Goal: Task Accomplishment & Management: Use online tool/utility

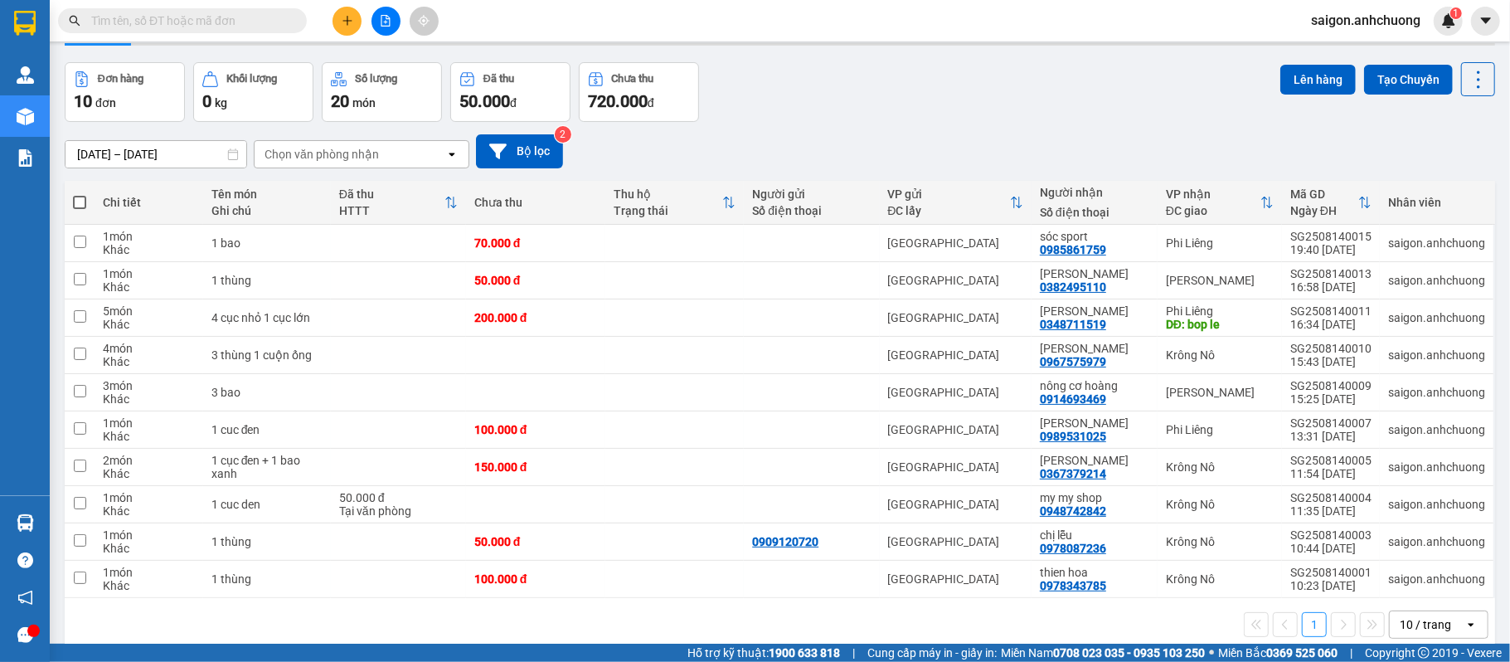
scroll to position [80, 0]
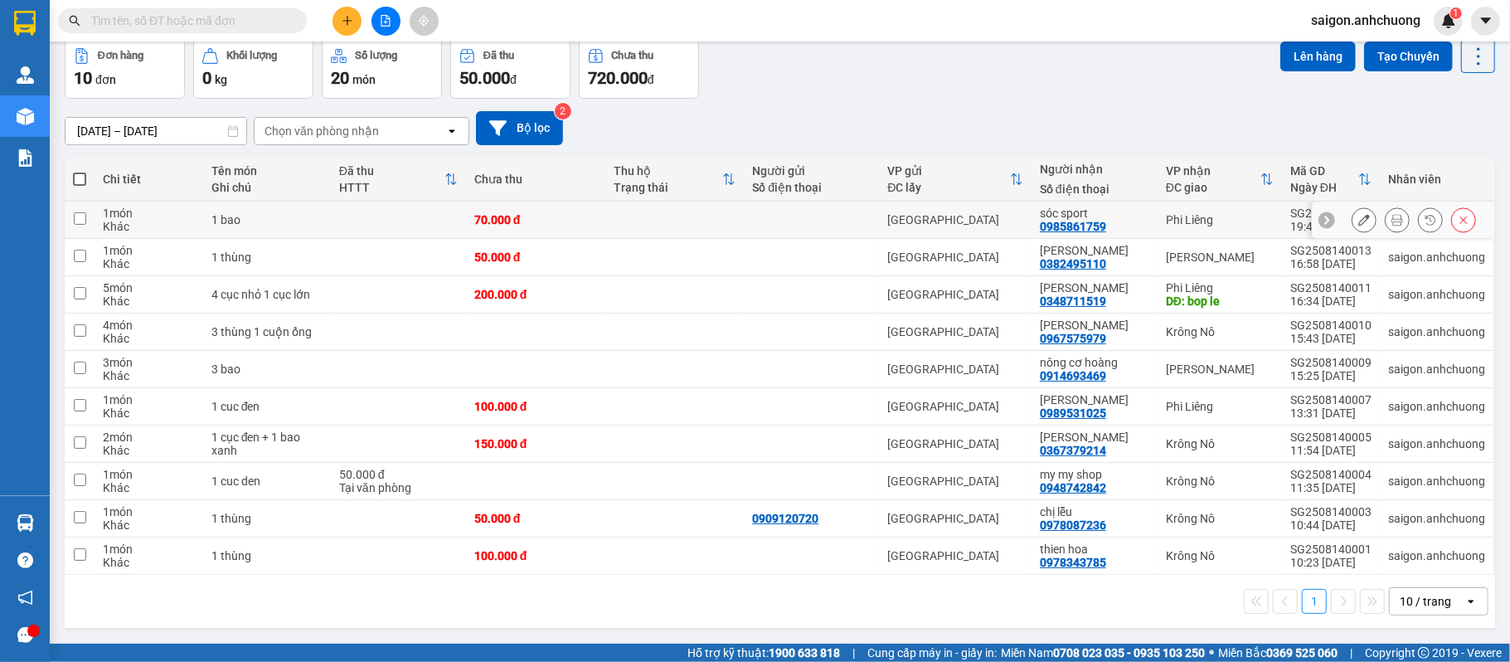
click at [827, 232] on td at bounding box center [811, 220] width 135 height 37
checkbox input "true"
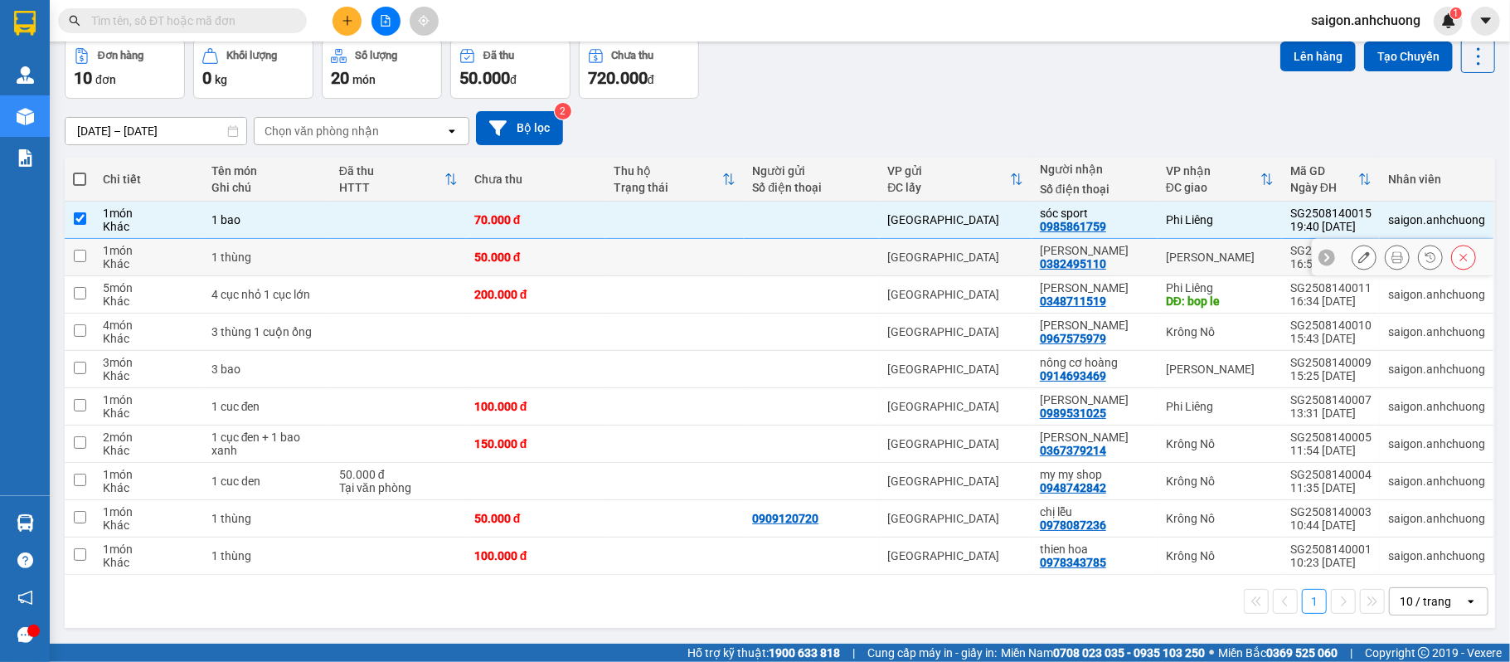
click at [816, 260] on div at bounding box center [811, 257] width 119 height 13
checkbox input "true"
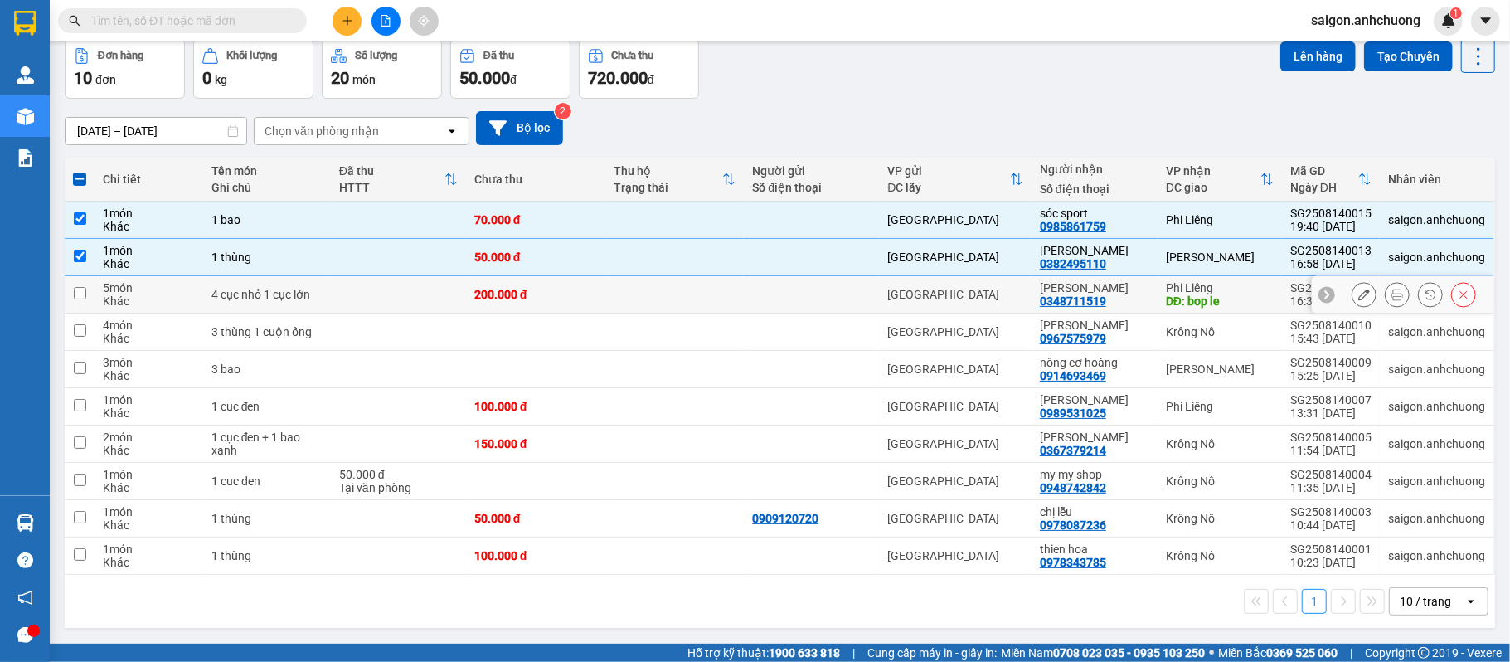
click at [803, 292] on div at bounding box center [811, 294] width 119 height 13
checkbox input "true"
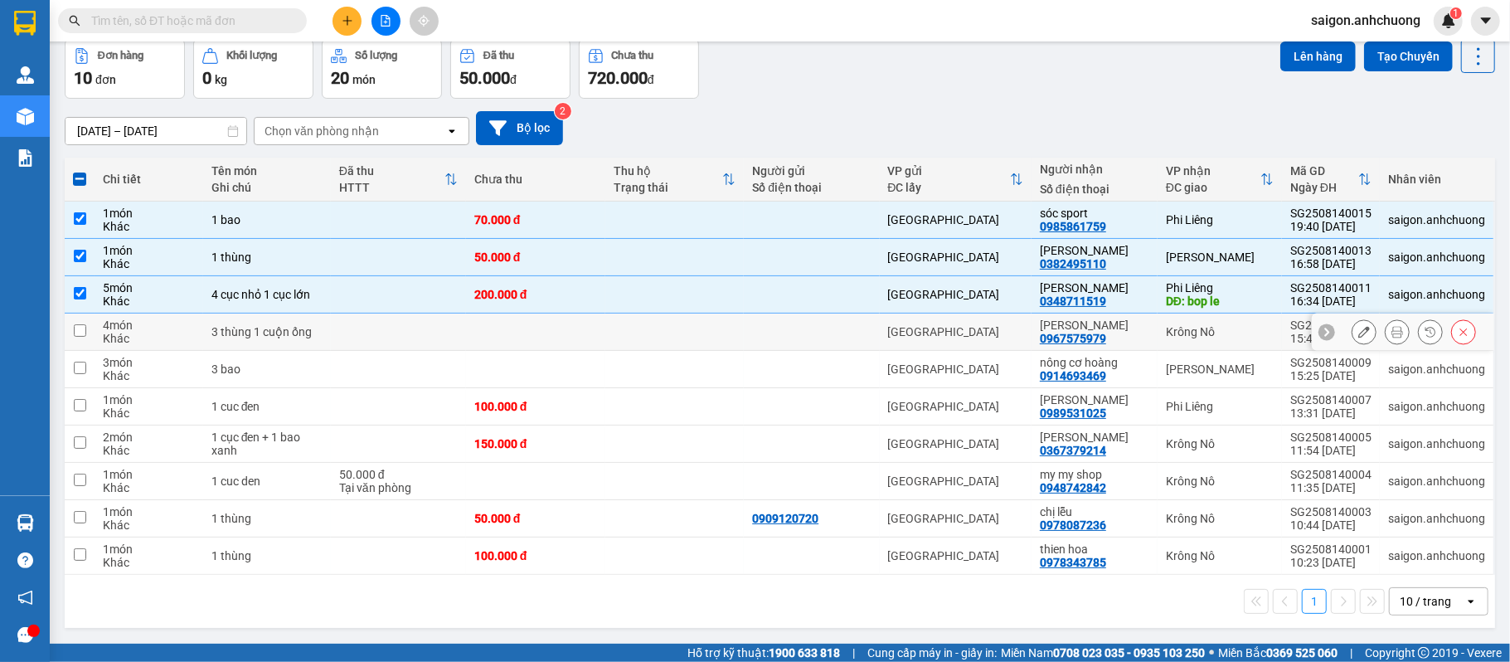
click at [793, 328] on div at bounding box center [811, 331] width 119 height 13
checkbox input "true"
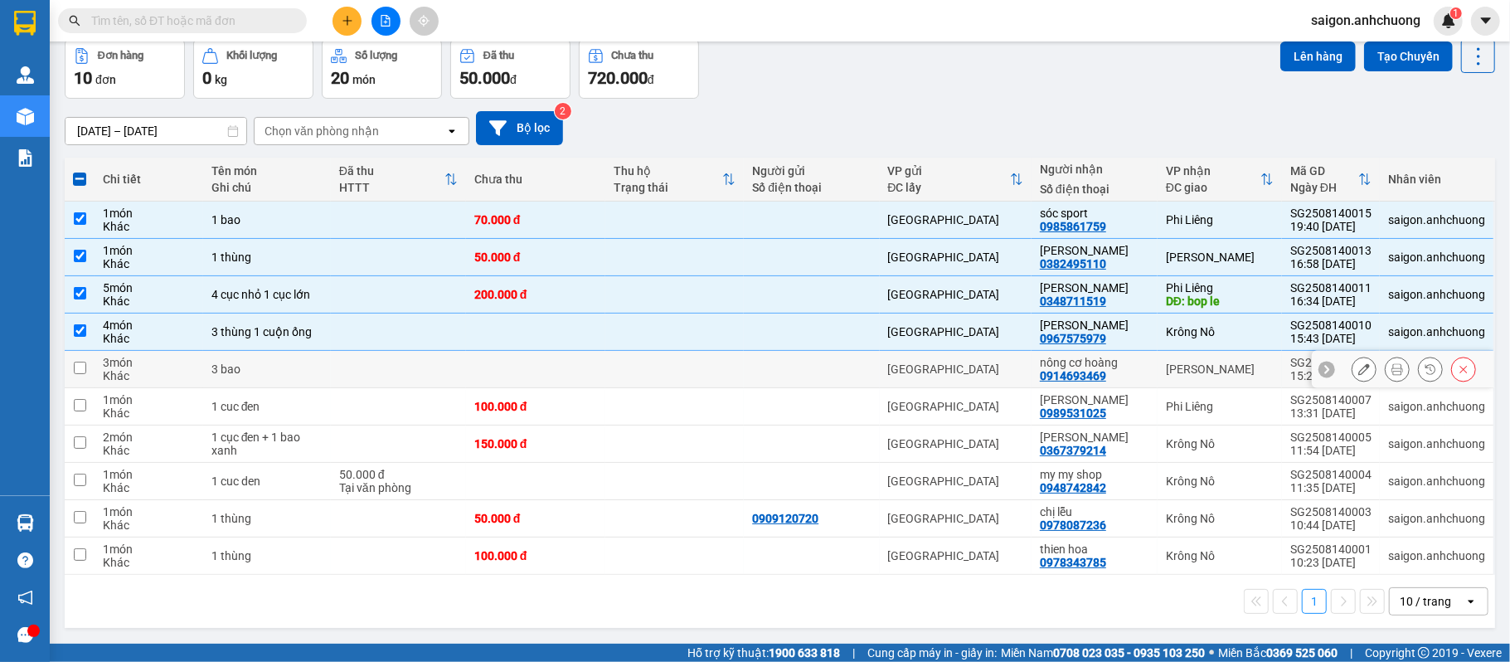
click at [768, 372] on div at bounding box center [811, 368] width 119 height 13
checkbox input "true"
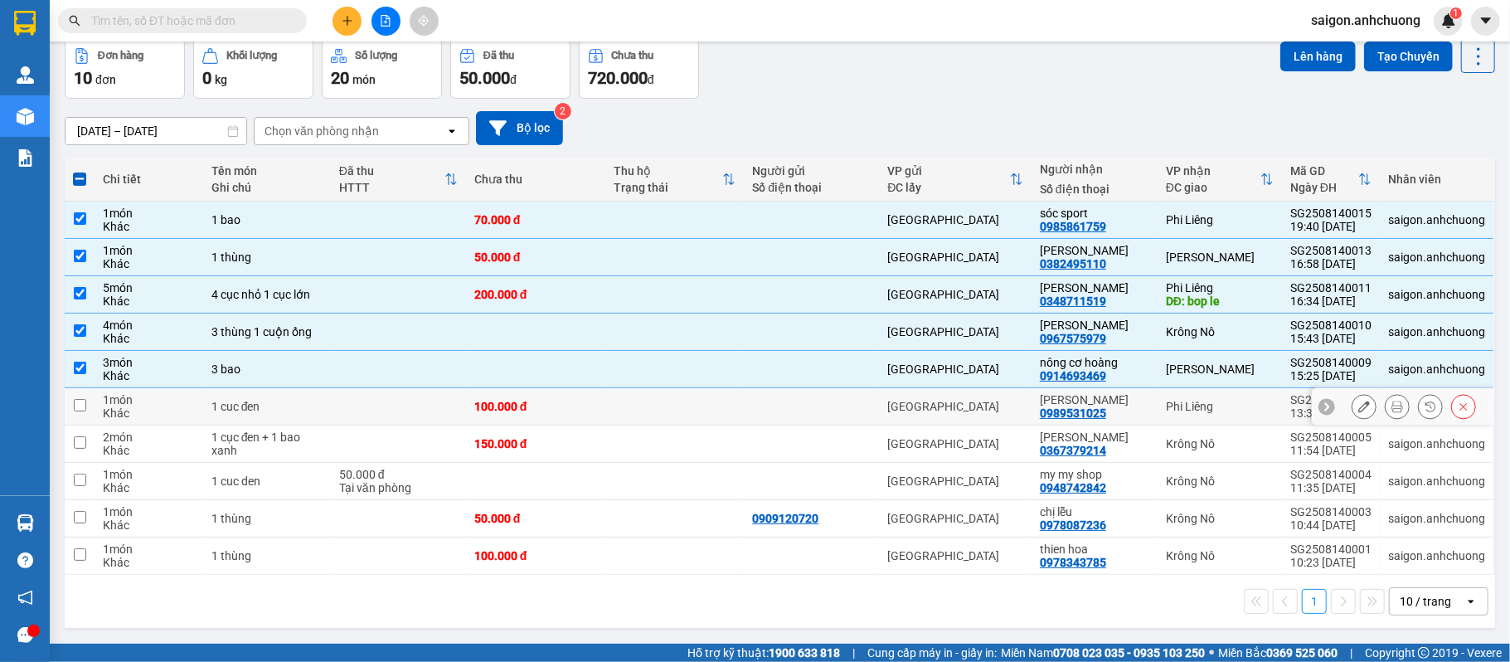
click at [747, 419] on td at bounding box center [811, 406] width 135 height 37
checkbox input "true"
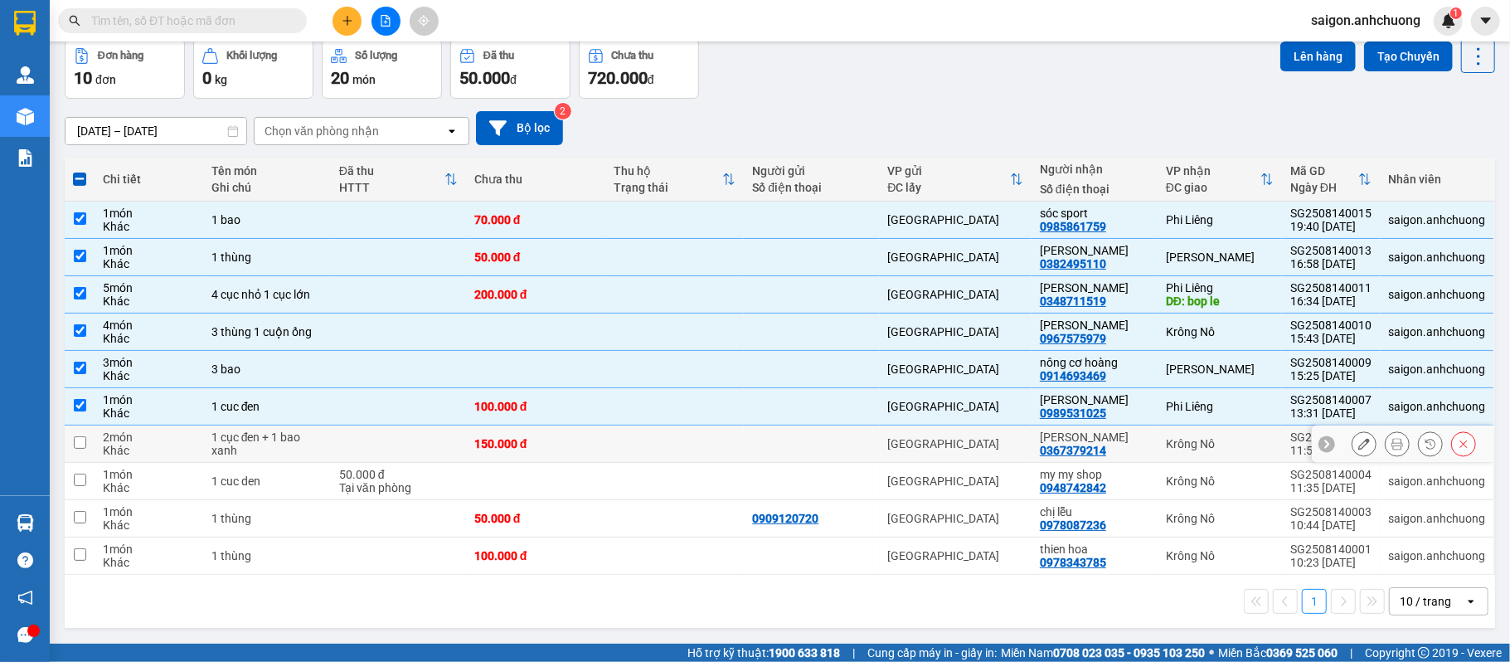
click at [693, 451] on td at bounding box center [675, 444] width 139 height 37
checkbox input "true"
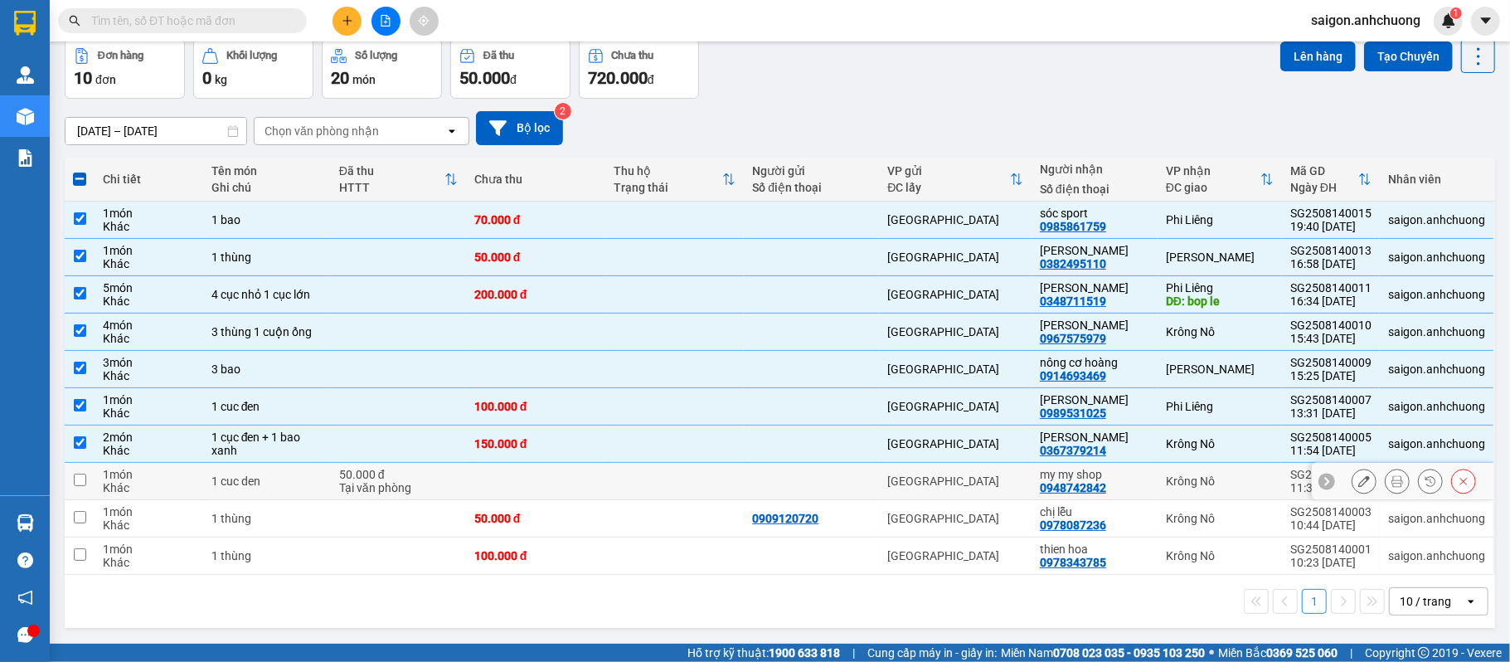
click at [683, 482] on td at bounding box center [675, 481] width 139 height 37
checkbox input "true"
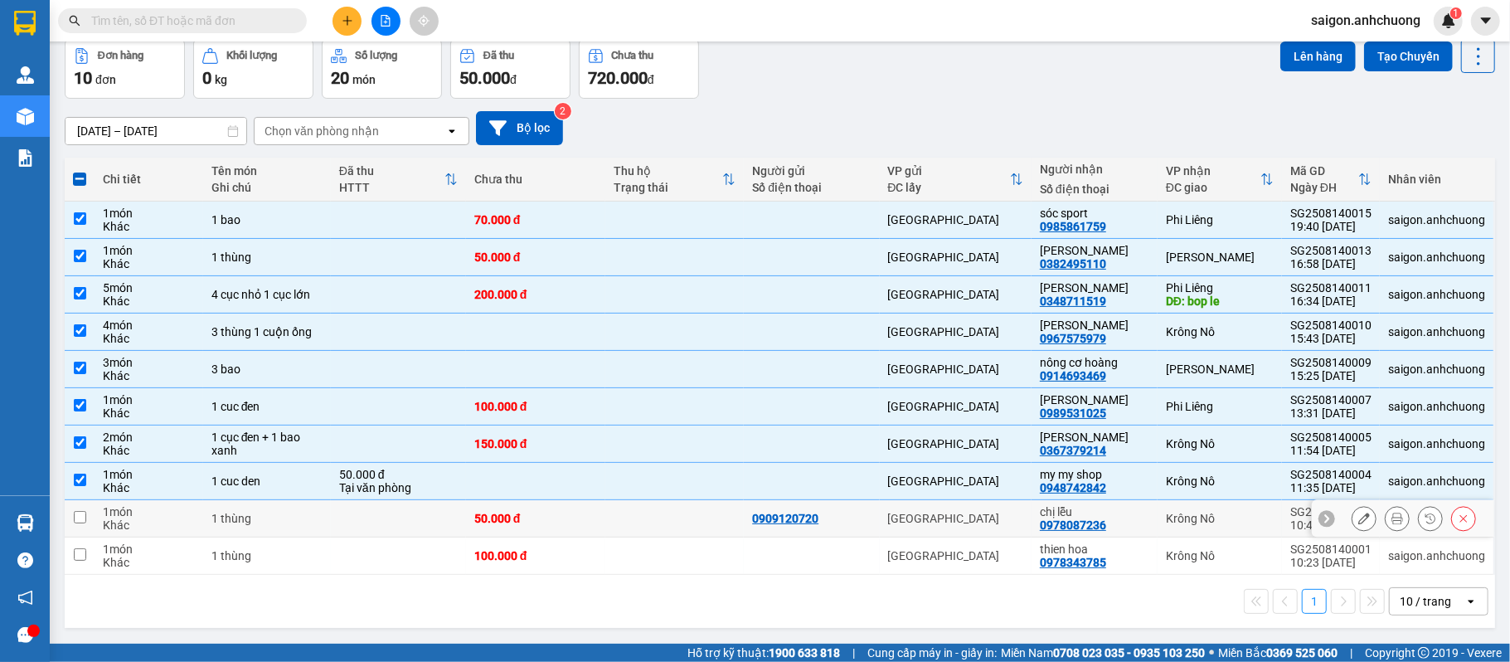
drag, startPoint x: 678, startPoint y: 521, endPoint x: 677, endPoint y: 575, distance: 53.9
click at [678, 522] on td at bounding box center [675, 518] width 139 height 37
checkbox input "true"
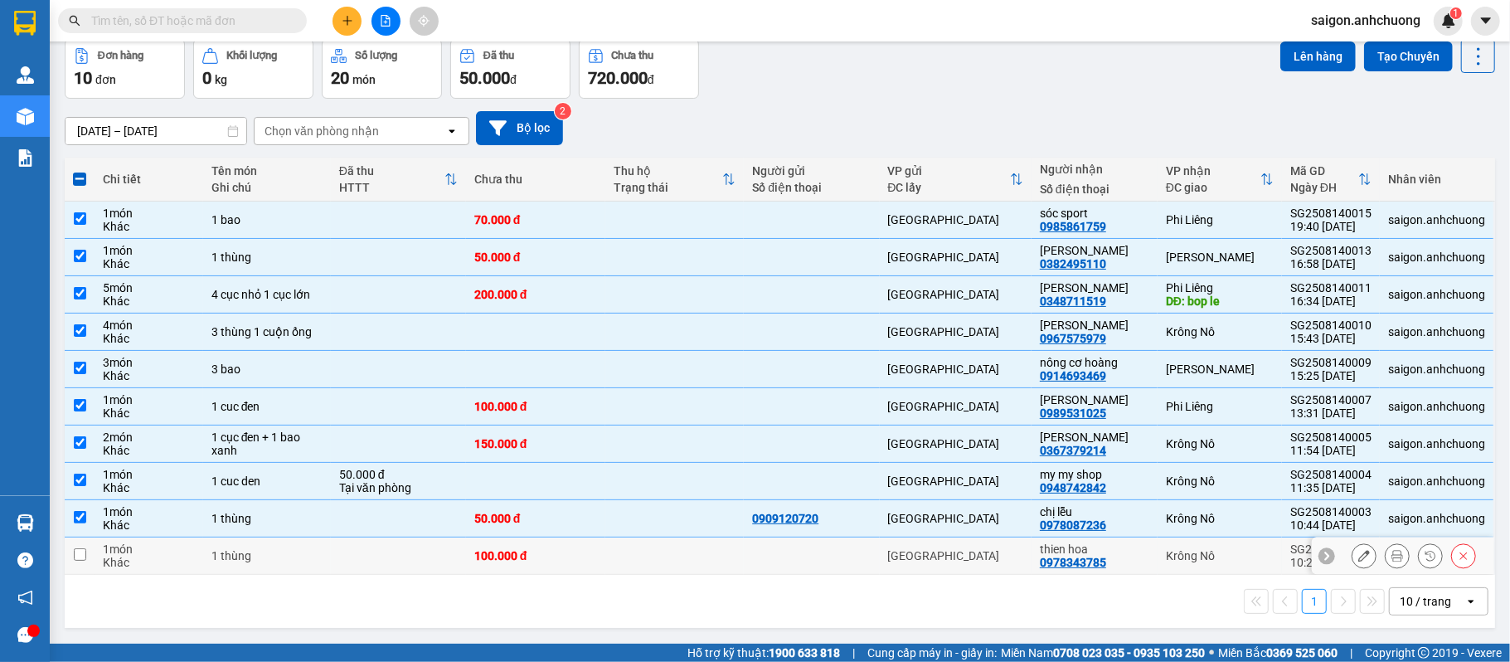
click at [688, 551] on td at bounding box center [675, 555] width 139 height 37
checkbox input "true"
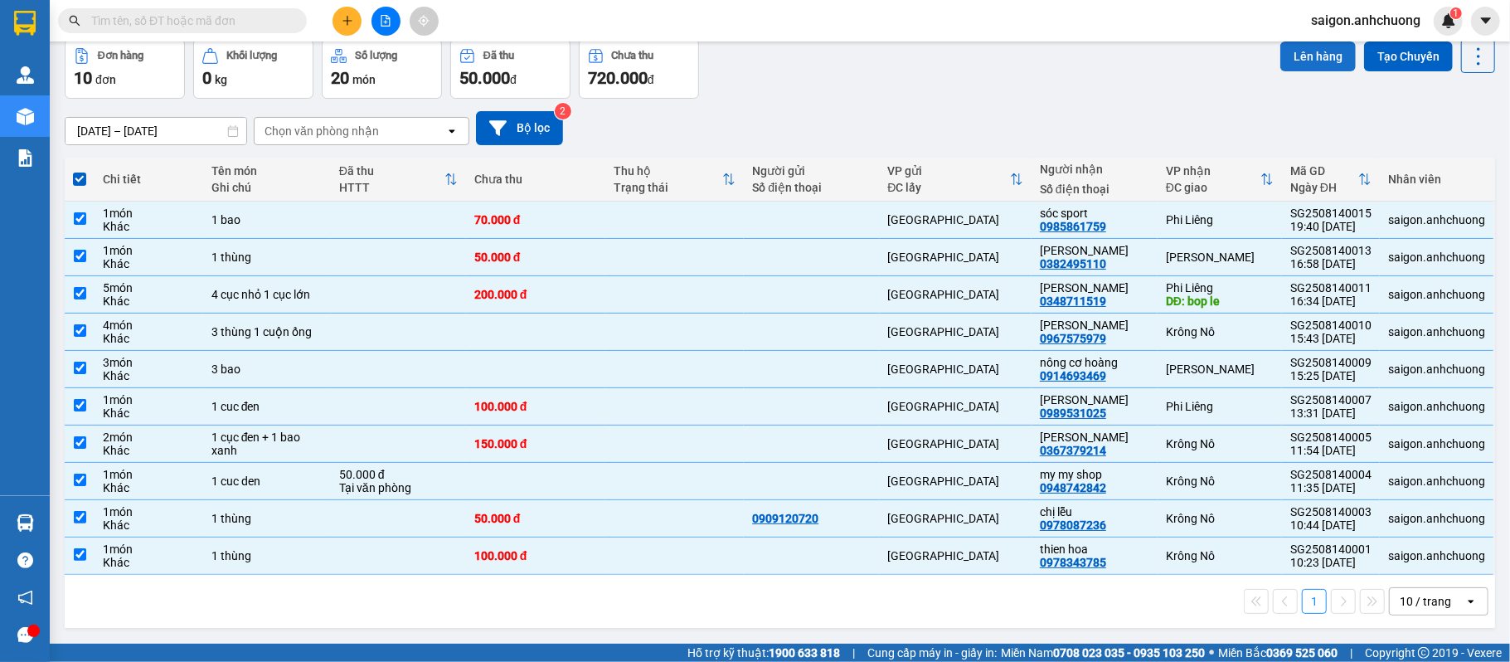
click at [1311, 44] on button "Lên hàng" at bounding box center [1318, 56] width 75 height 30
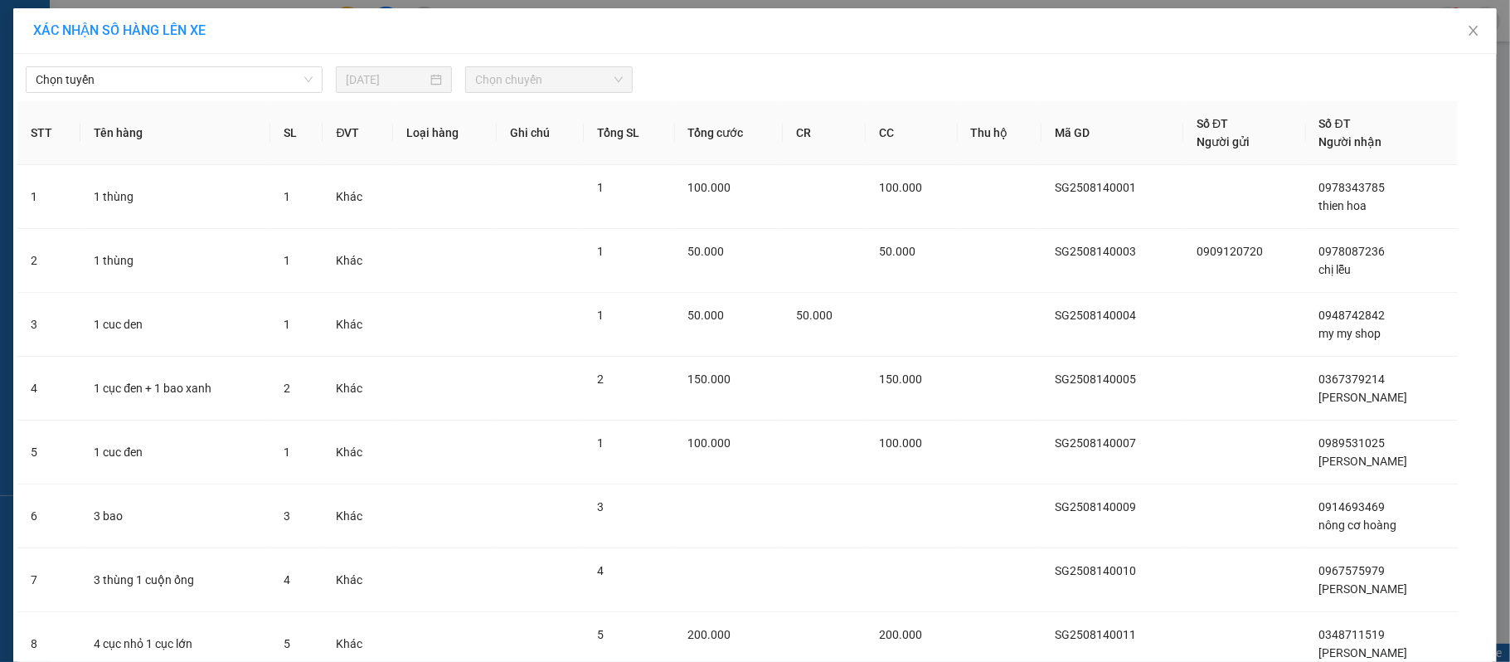
click at [197, 65] on div "Chọn tuyến 15/08/2025 Chọn chuyến" at bounding box center [755, 75] width 1476 height 35
drag, startPoint x: 177, startPoint y: 90, endPoint x: 126, endPoint y: 193, distance: 115.4
click at [177, 93] on div "Chọn tuyến" at bounding box center [174, 79] width 297 height 27
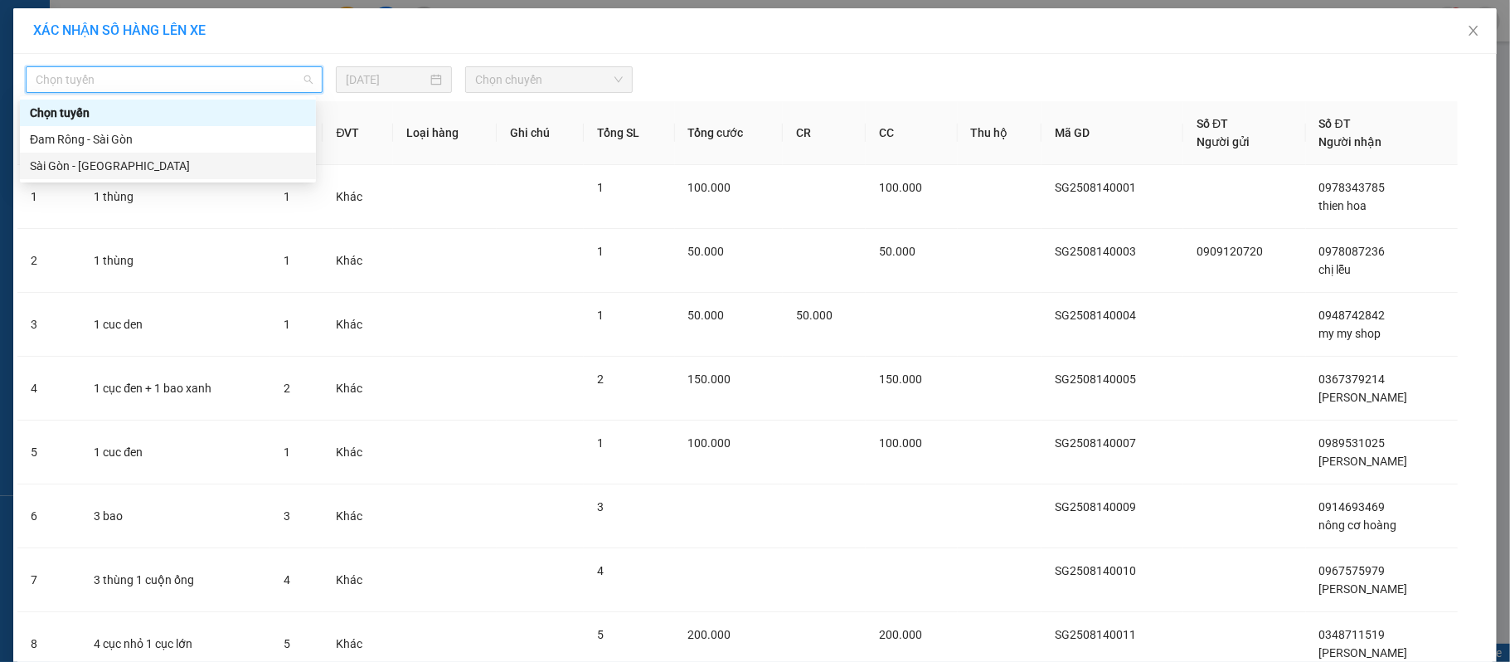
drag, startPoint x: 140, startPoint y: 160, endPoint x: 365, endPoint y: 87, distance: 236.3
click at [141, 159] on div "Sài Gòn - Đam Rông" at bounding box center [168, 166] width 276 height 18
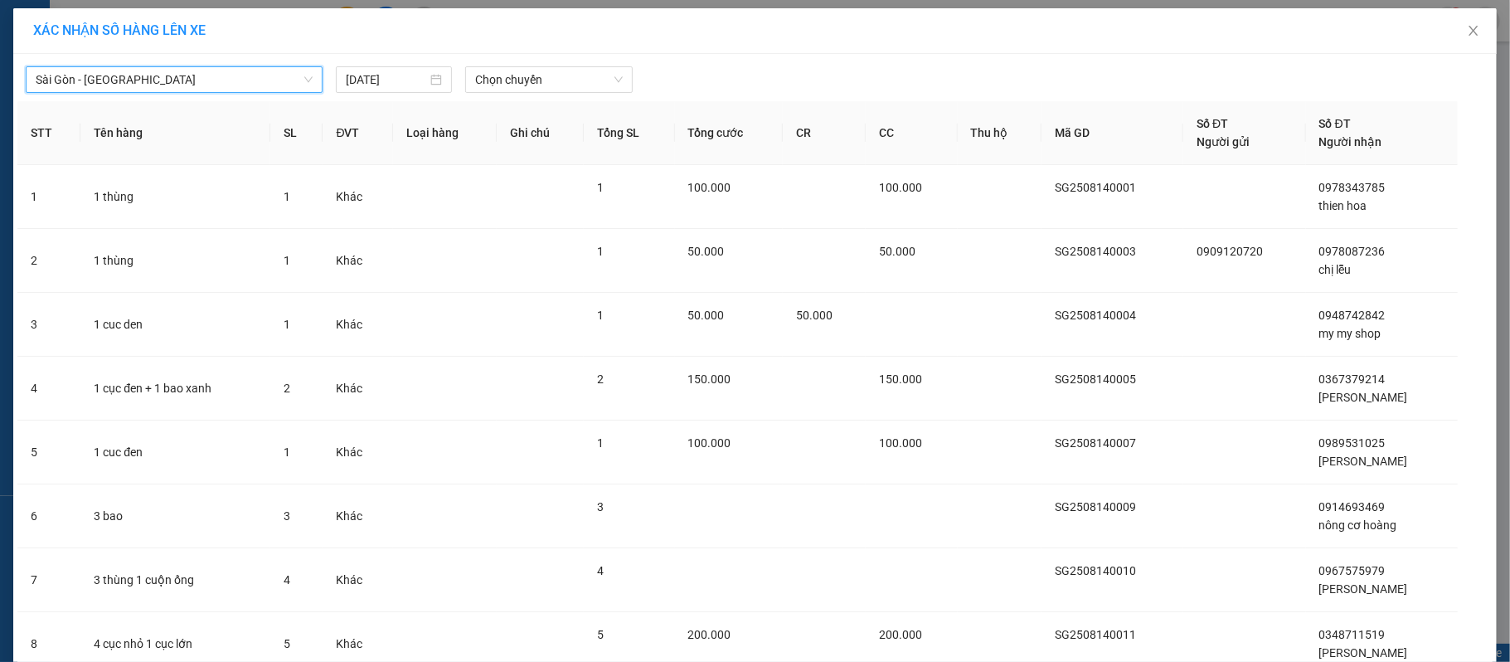
click at [525, 88] on span "Chọn chuyến" at bounding box center [549, 79] width 148 height 25
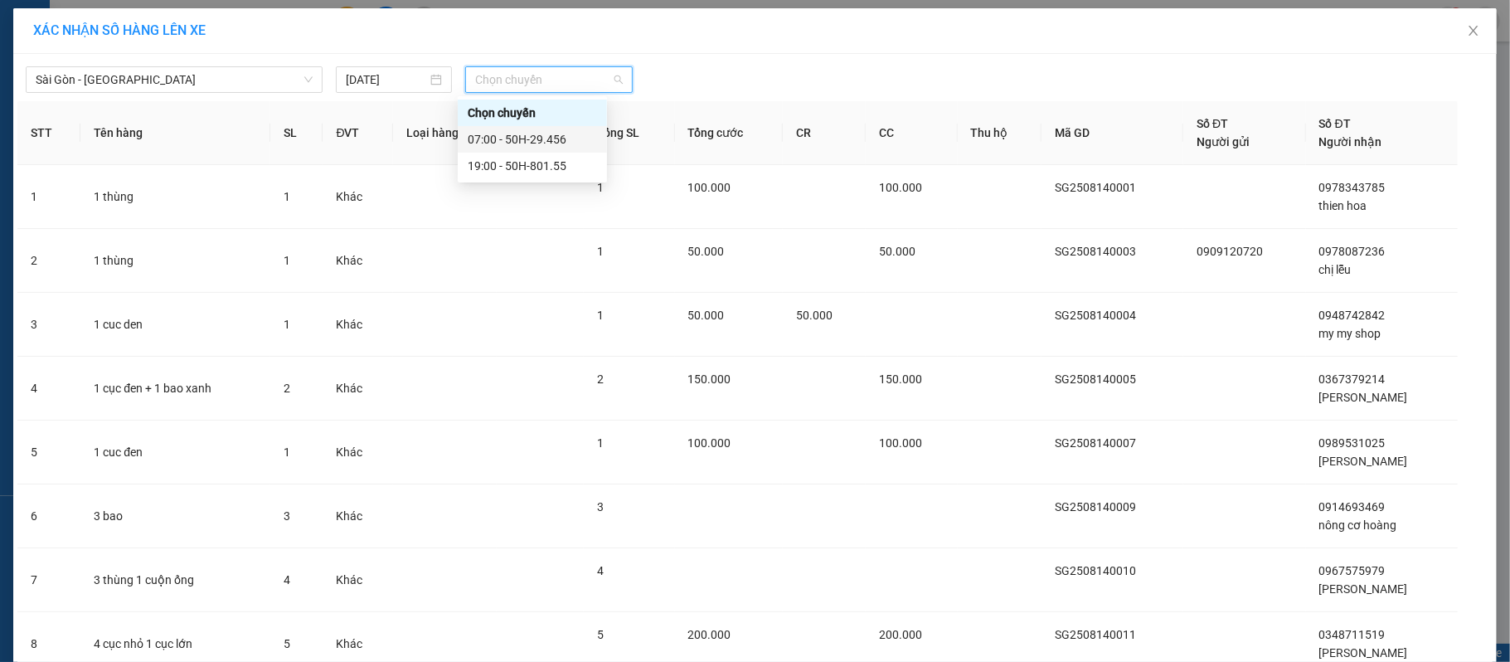
click at [512, 133] on div "07:00 - 50H-29.456" at bounding box center [532, 139] width 129 height 18
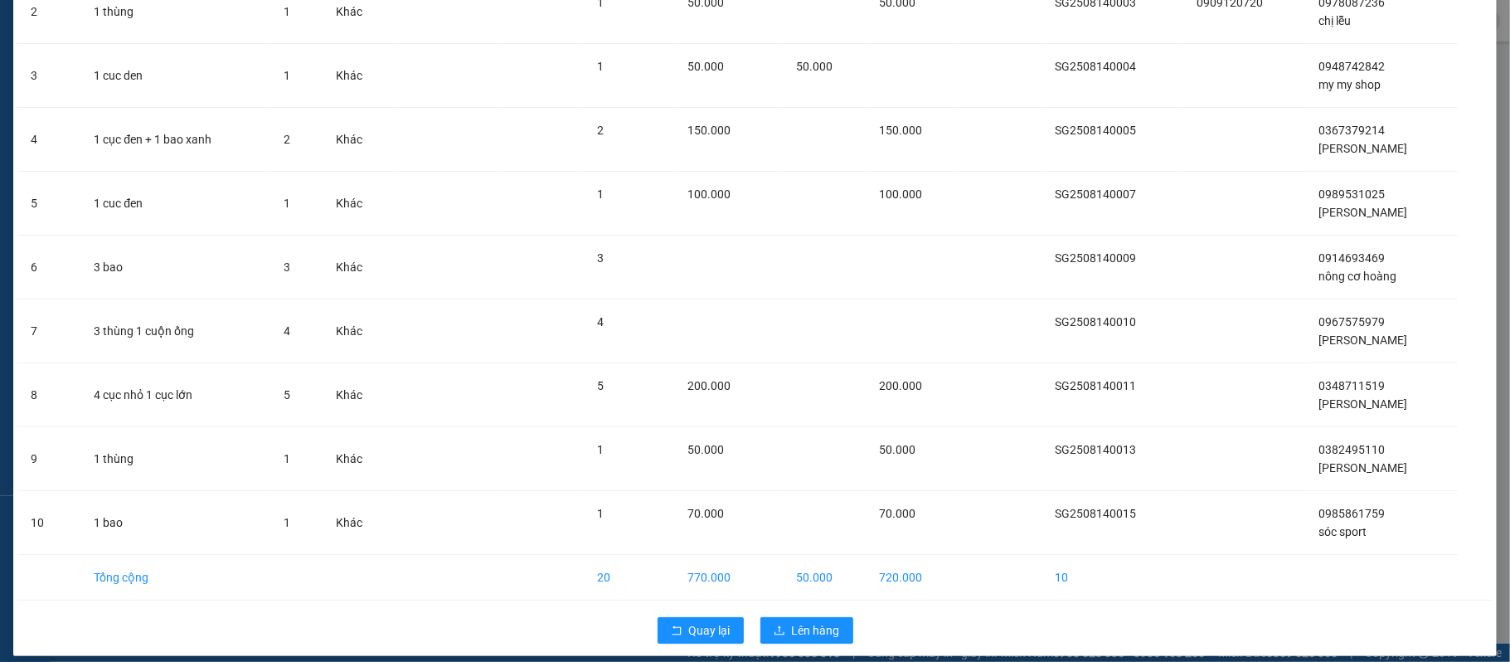
scroll to position [276, 0]
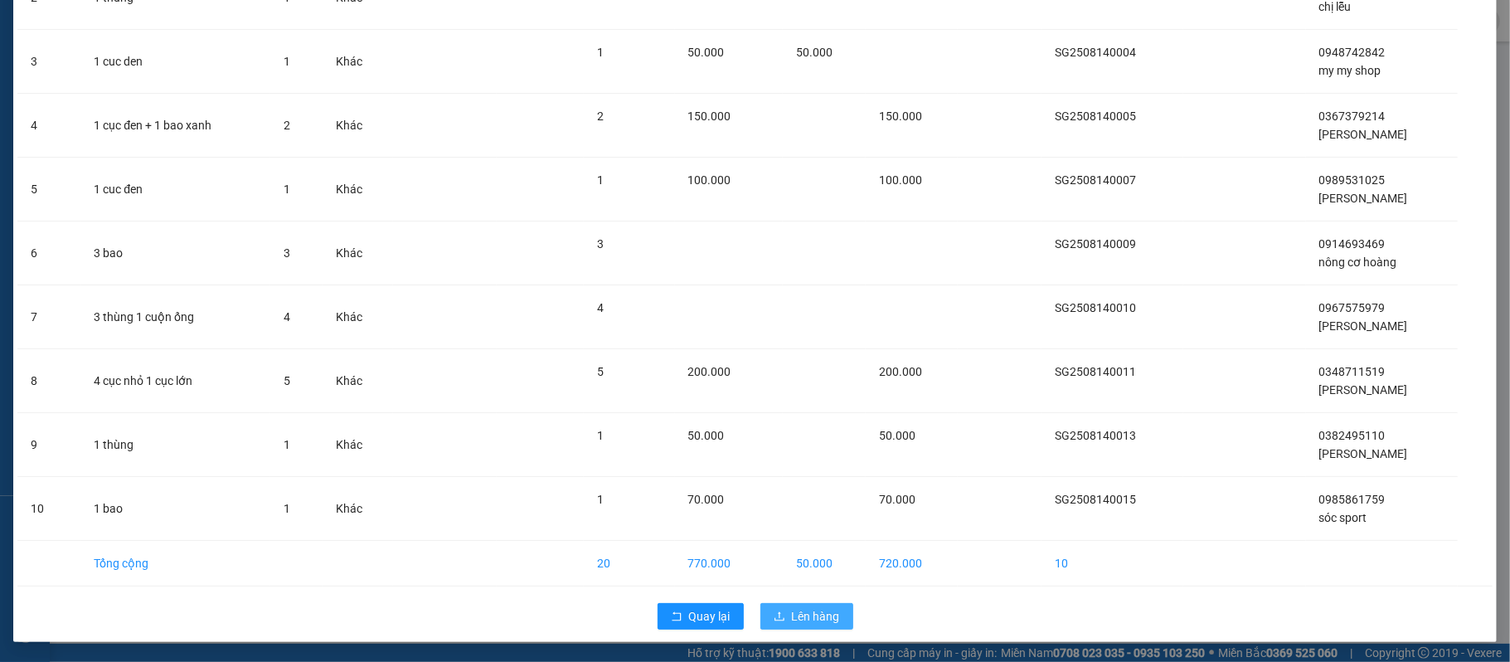
click at [803, 611] on span "Lên hàng" at bounding box center [816, 616] width 48 height 18
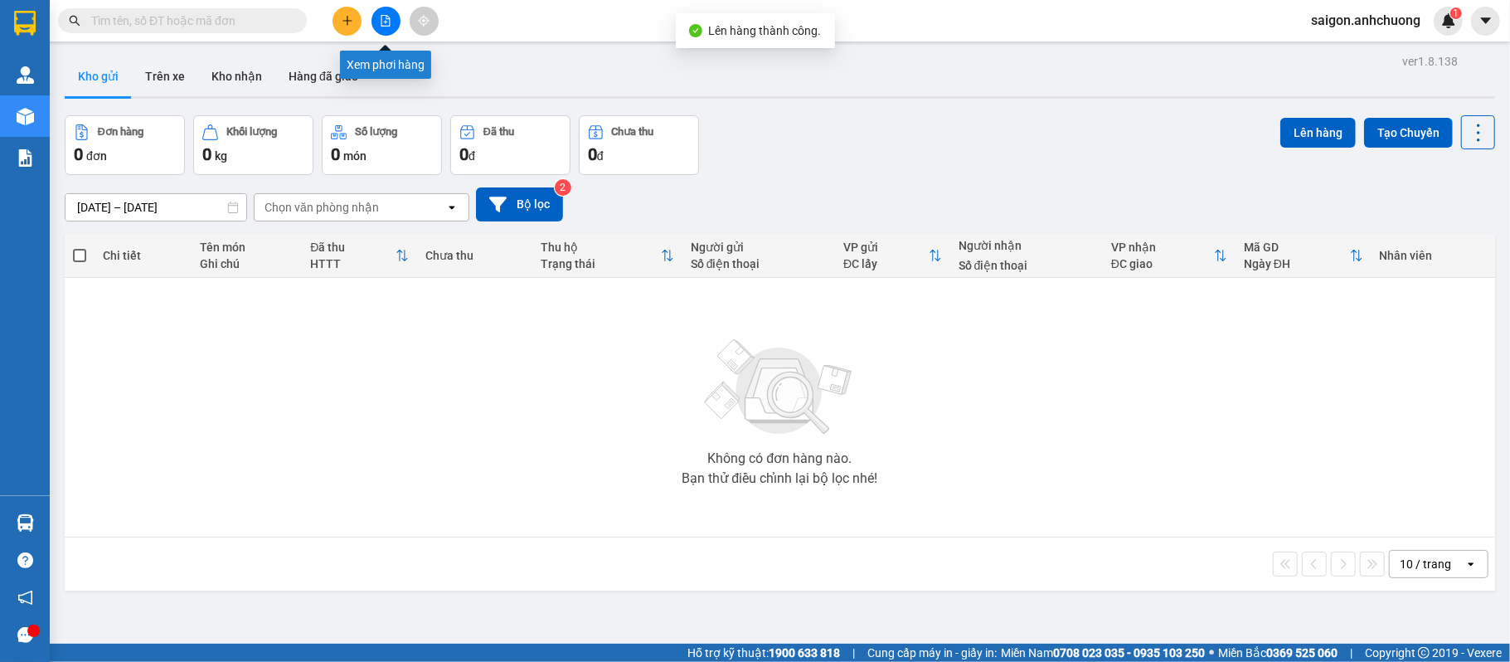
click at [386, 17] on icon "file-add" at bounding box center [386, 21] width 12 height 12
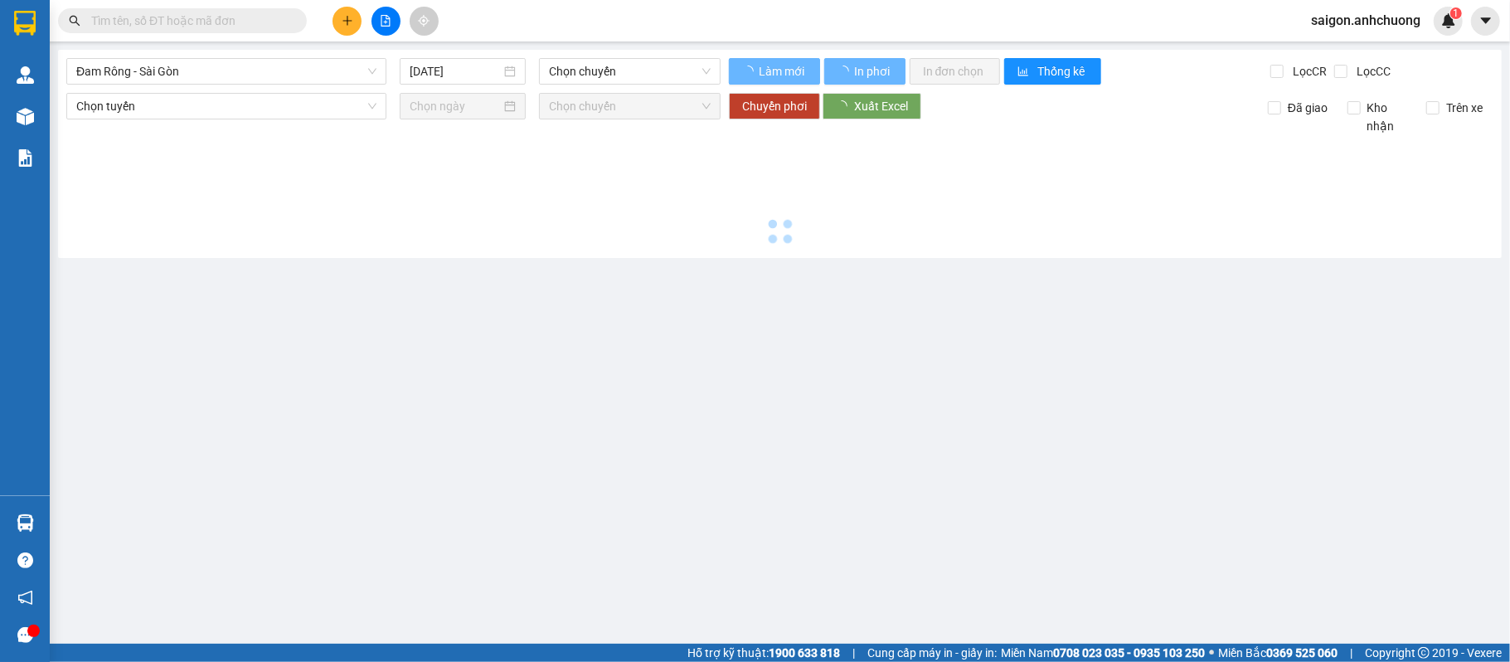
type input "15/08/2025"
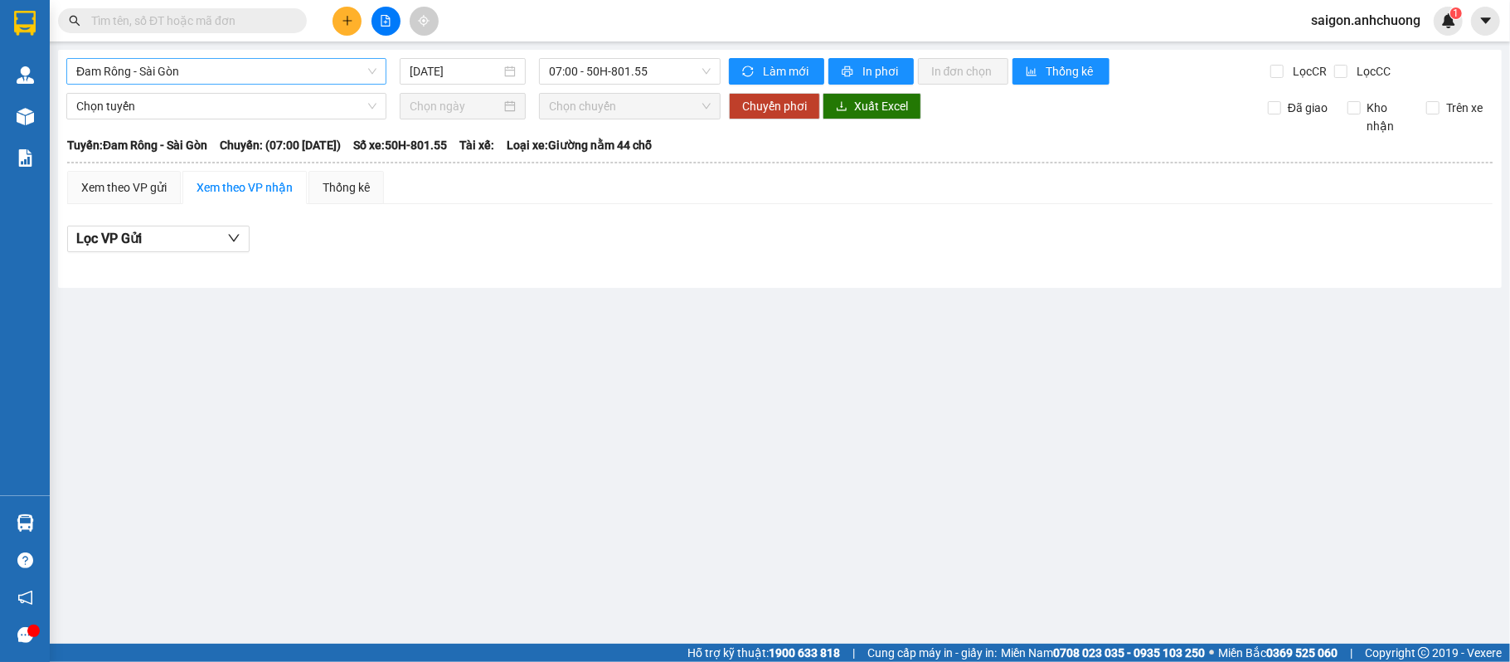
drag, startPoint x: 277, startPoint y: 61, endPoint x: 272, endPoint y: 71, distance: 10.4
click at [274, 63] on span "Đam Rông - Sài Gòn" at bounding box center [226, 71] width 300 height 25
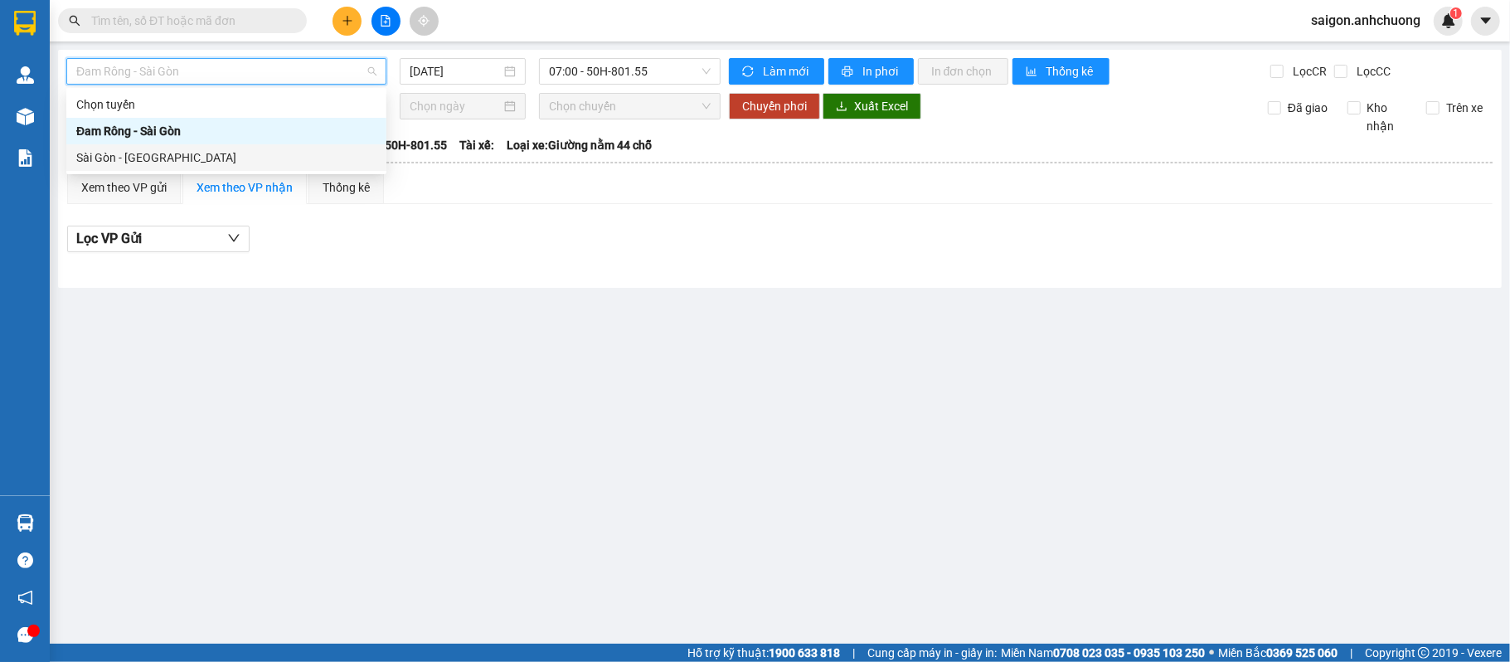
click at [193, 150] on div "Sài Gòn - Đam Rông" at bounding box center [226, 157] width 300 height 18
type input "15/08/2025"
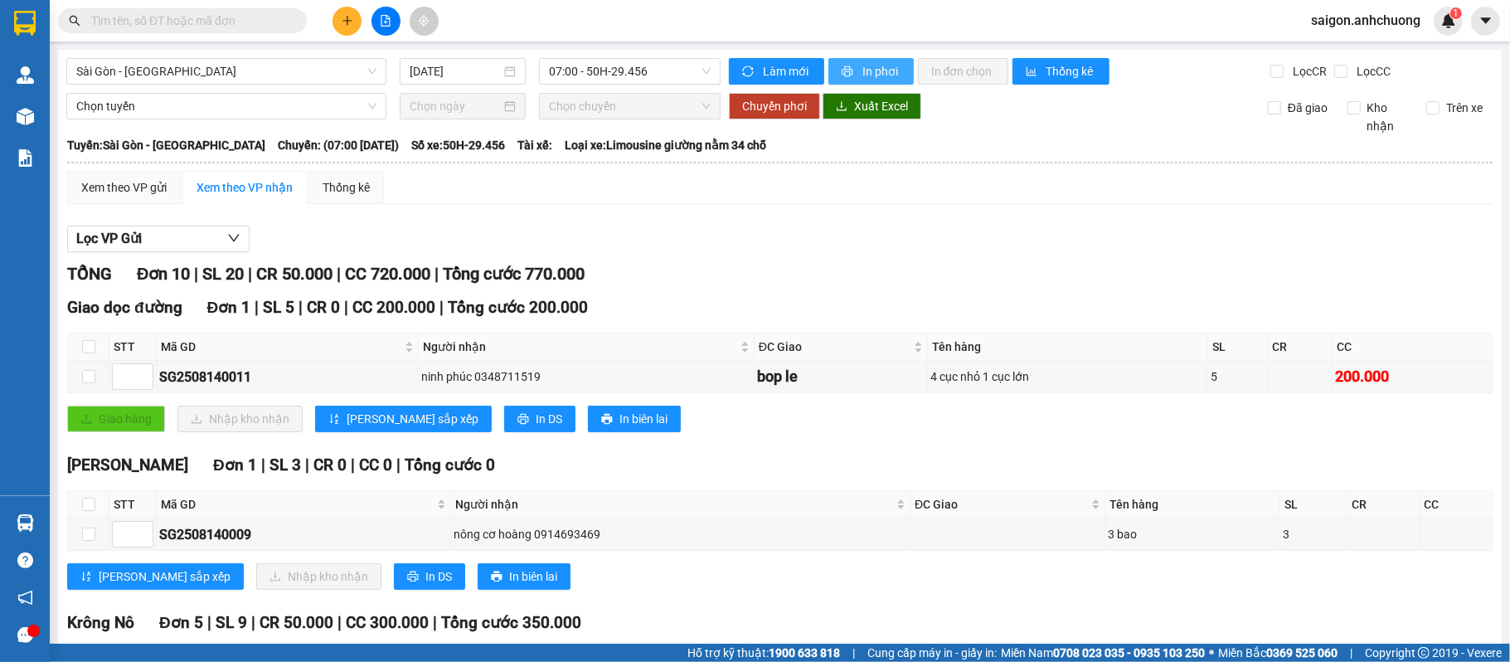
click at [877, 67] on span "In phơi" at bounding box center [882, 71] width 38 height 18
